Goal: Task Accomplishment & Management: Complete application form

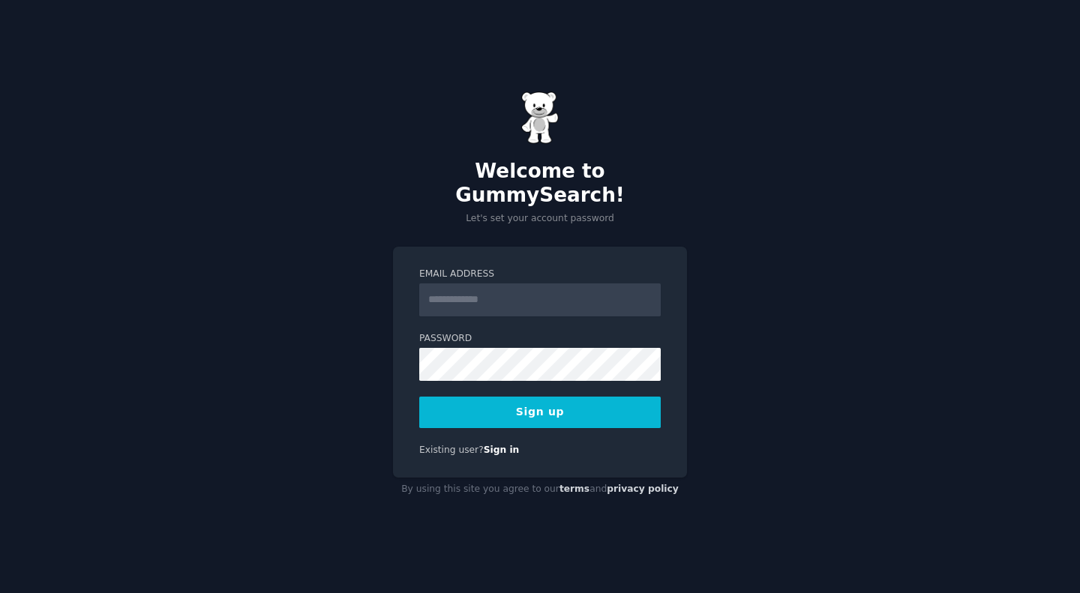
type input "*"
type input "**********"
click at [509, 397] on button "Sign up" at bounding box center [540, 413] width 242 height 32
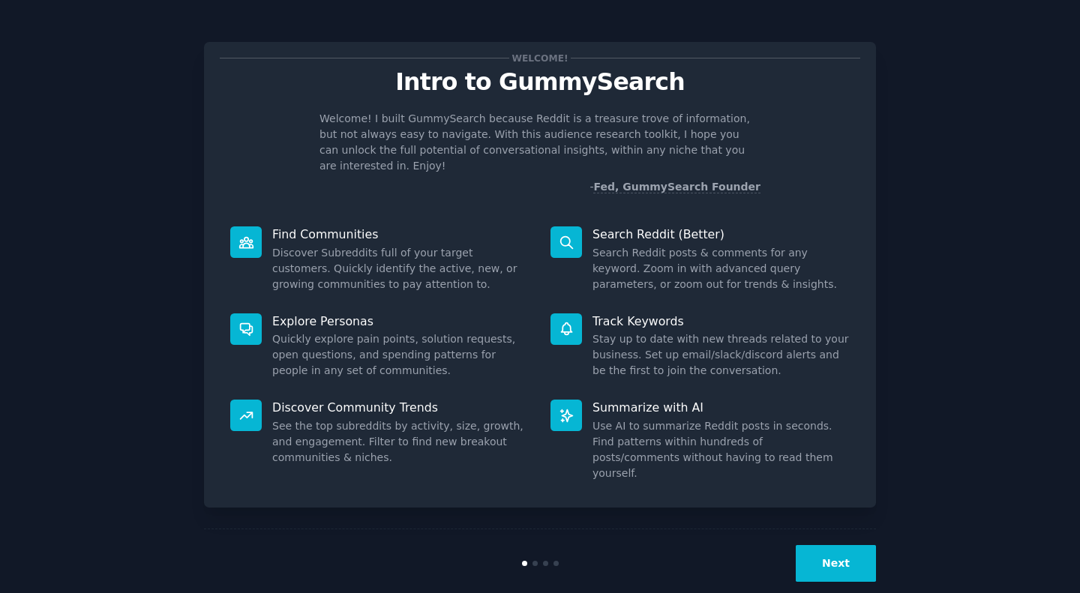
click at [857, 551] on button "Next" at bounding box center [836, 563] width 80 height 37
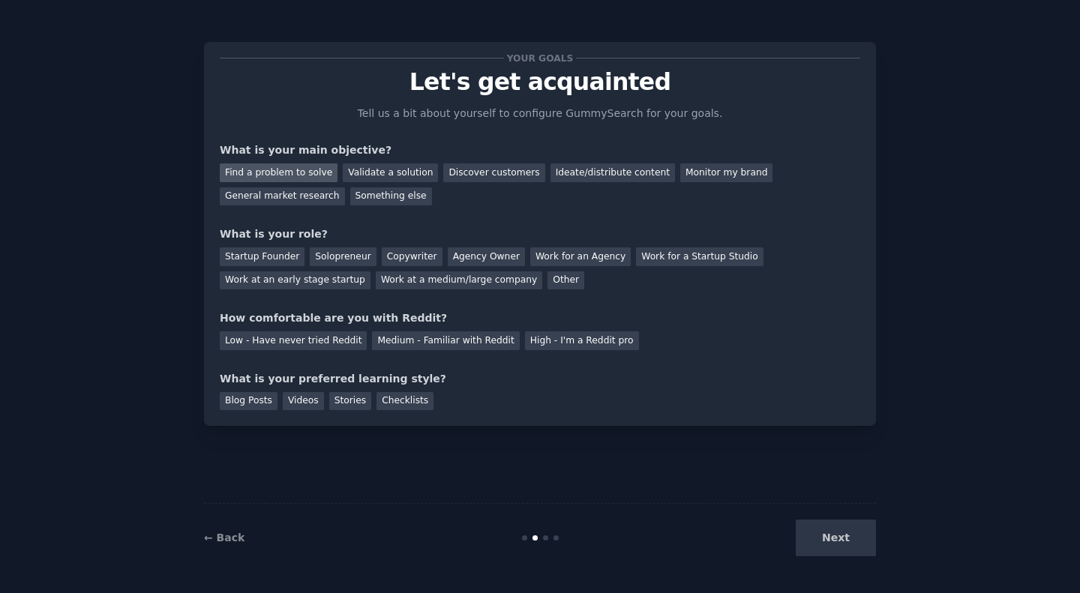
click at [303, 167] on div "Find a problem to solve" at bounding box center [279, 173] width 118 height 19
click at [388, 173] on div "Validate a solution" at bounding box center [390, 173] width 95 height 19
click at [305, 173] on div "Find a problem to solve" at bounding box center [279, 173] width 118 height 19
click at [307, 185] on div "Find a problem to solve Validate a solution Discover customers Ideate/distribut…" at bounding box center [540, 181] width 641 height 47
click at [298, 191] on div "General market research" at bounding box center [282, 197] width 125 height 19
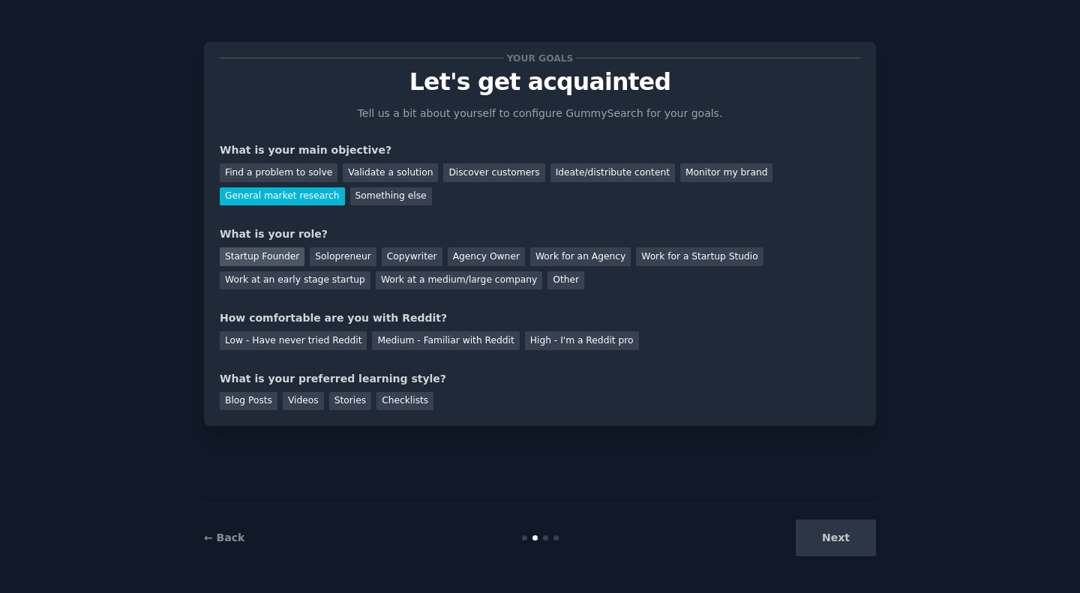
click at [266, 255] on div "Startup Founder" at bounding box center [262, 257] width 85 height 19
click at [323, 283] on div "Work at an early stage startup" at bounding box center [295, 281] width 151 height 19
click at [353, 254] on div "Solopreneur" at bounding box center [343, 257] width 66 height 19
click at [421, 334] on div "Medium - Familiar with Reddit" at bounding box center [445, 341] width 147 height 19
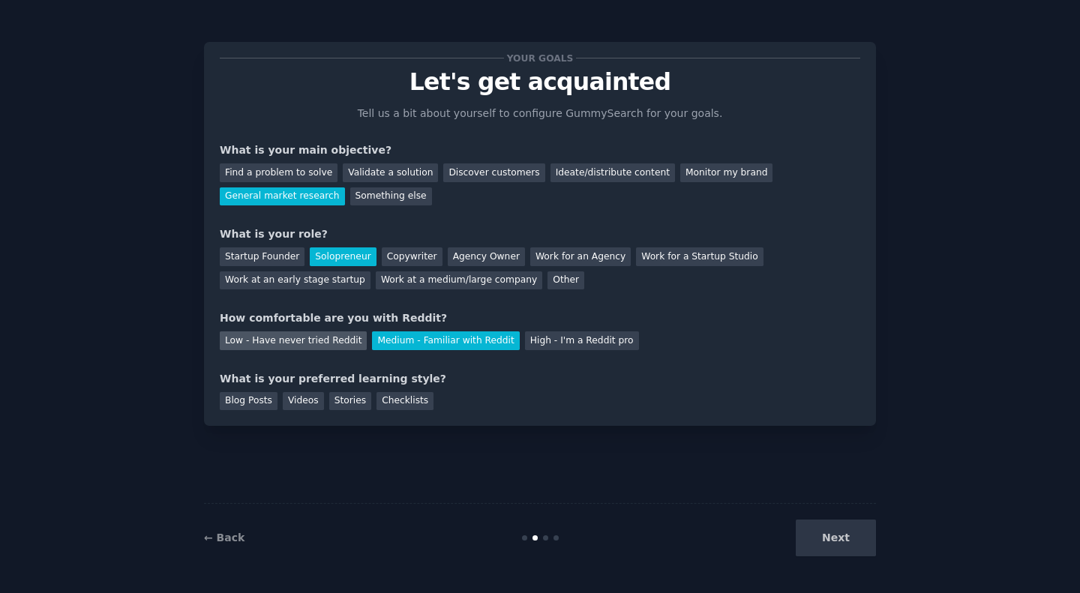
click at [323, 346] on div "Low - Have never tried Reddit" at bounding box center [293, 341] width 147 height 19
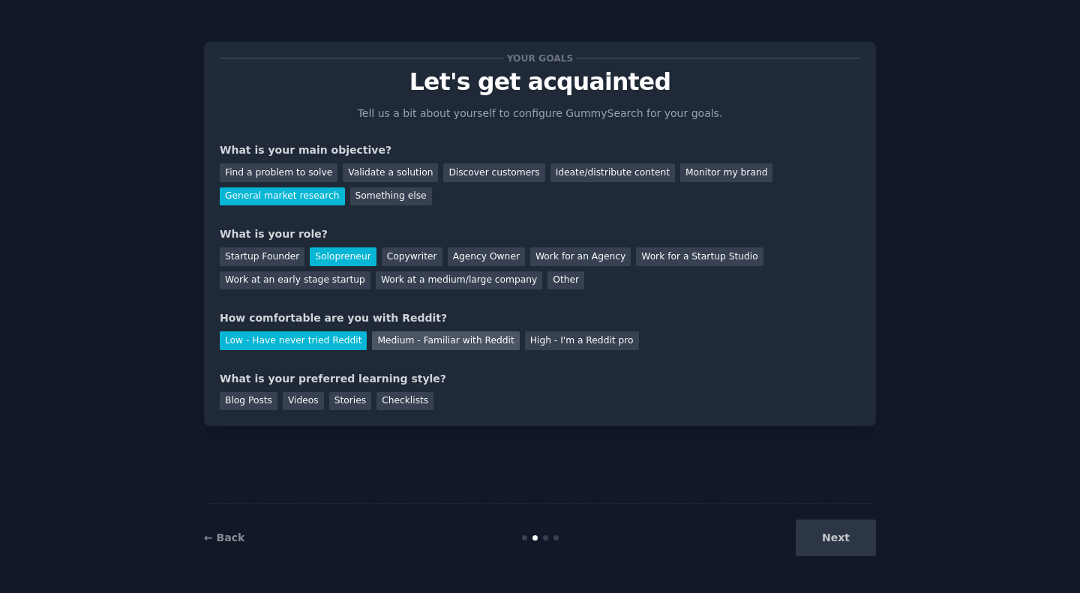
click at [422, 342] on div "Medium - Familiar with Reddit" at bounding box center [445, 341] width 147 height 19
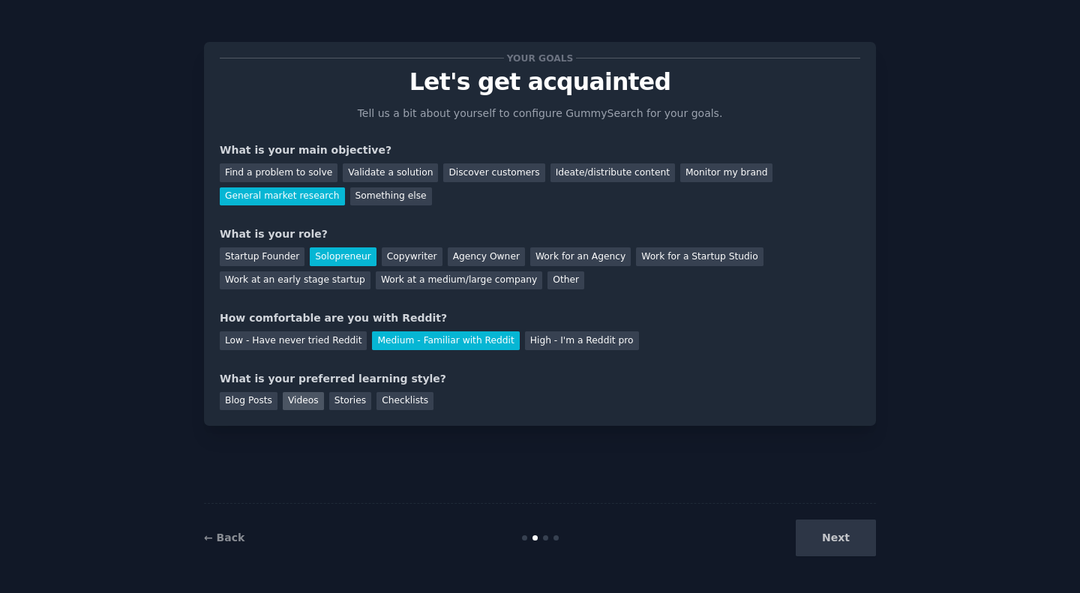
click at [312, 397] on div "Videos" at bounding box center [303, 401] width 41 height 19
click at [863, 539] on button "Next" at bounding box center [836, 538] width 80 height 37
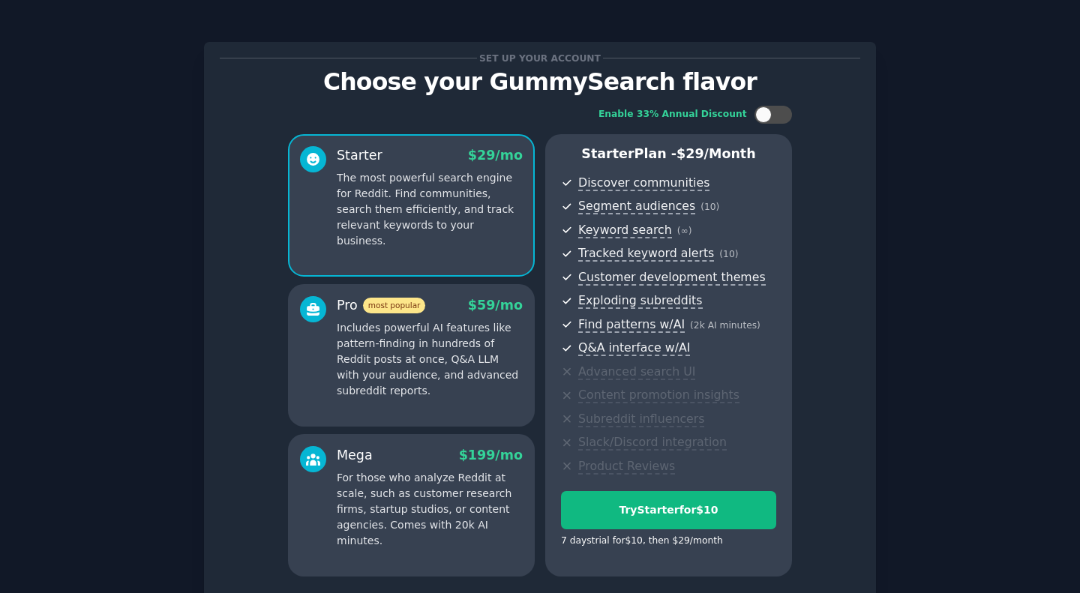
scroll to position [126, 0]
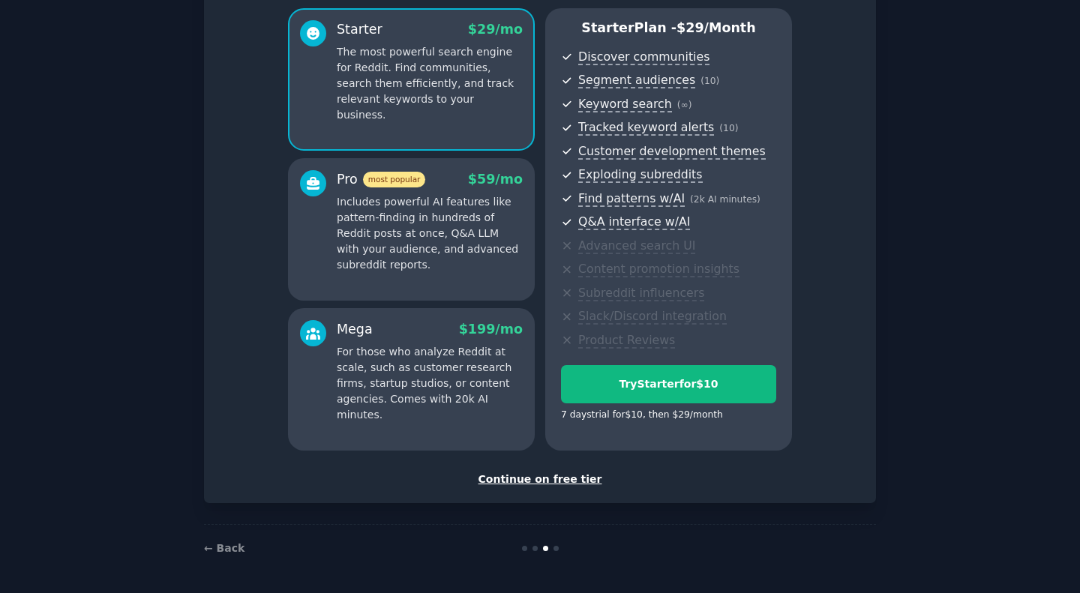
click at [551, 476] on div "Continue on free tier" at bounding box center [540, 480] width 641 height 16
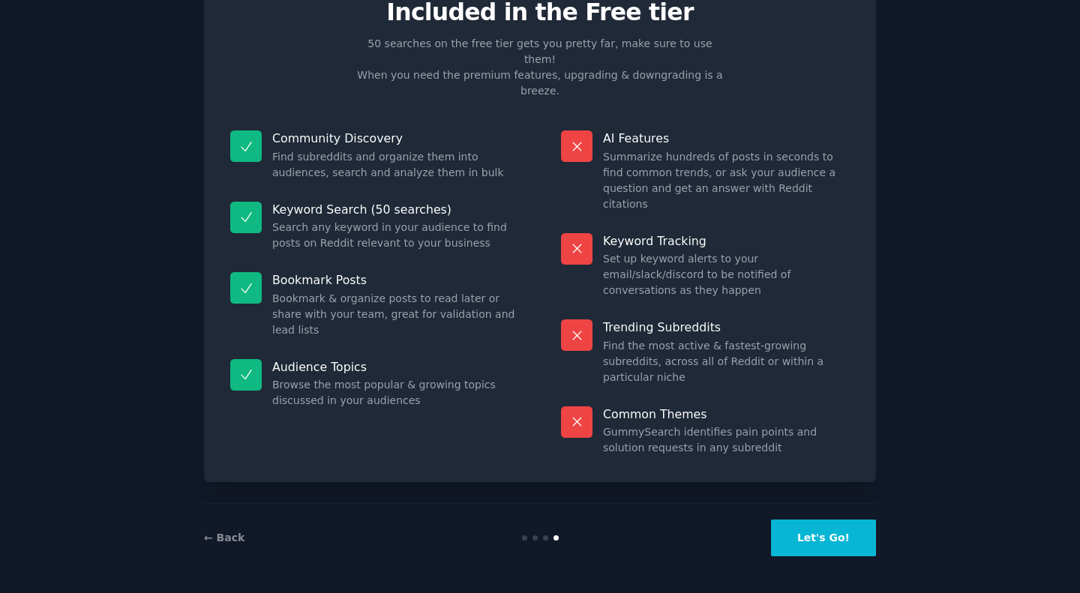
scroll to position [38, 0]
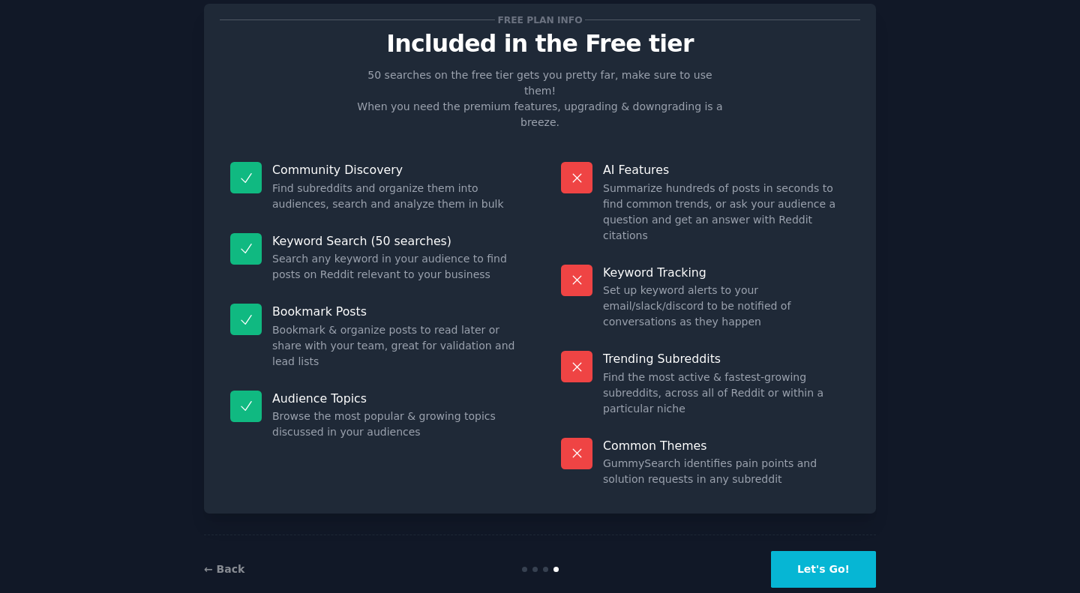
click at [848, 551] on button "Let's Go!" at bounding box center [823, 569] width 105 height 37
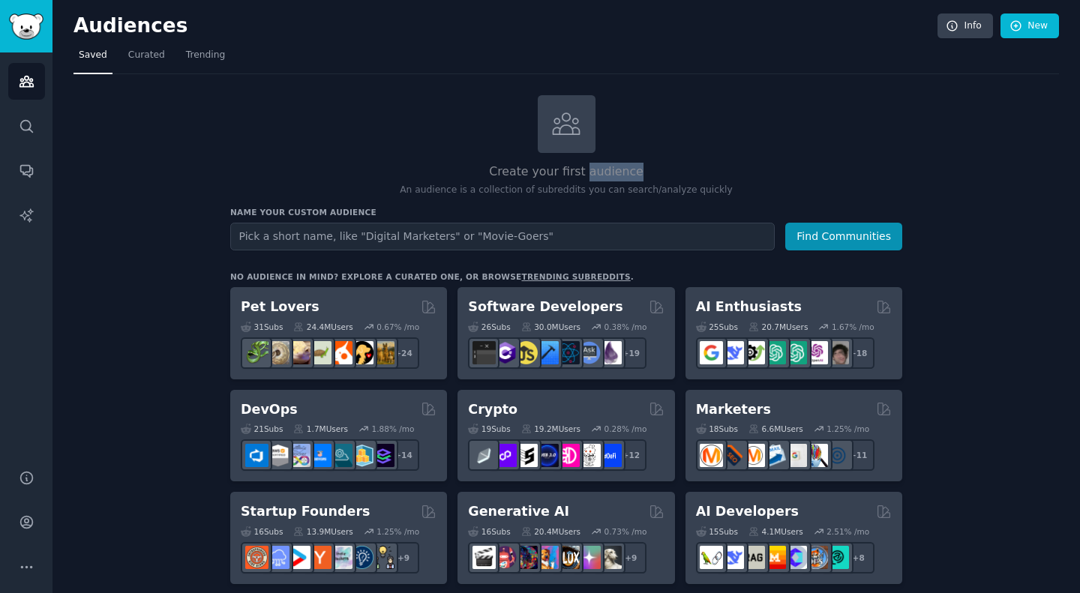
drag, startPoint x: 646, startPoint y: 165, endPoint x: 589, endPoint y: 172, distance: 57.4
click at [589, 172] on h2 "Create your first audience" at bounding box center [566, 172] width 672 height 19
click at [739, 141] on div "Create your first audience An audience is a collection of subreddits you can se…" at bounding box center [566, 146] width 672 height 102
